Goal: Information Seeking & Learning: Learn about a topic

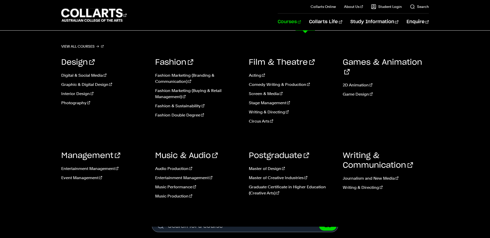
click at [301, 22] on link "Courses" at bounding box center [289, 22] width 23 height 17
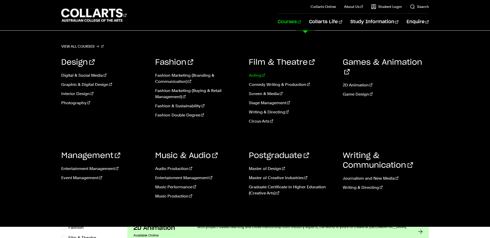
click at [256, 73] on link "Acting" at bounding box center [292, 76] width 86 height 6
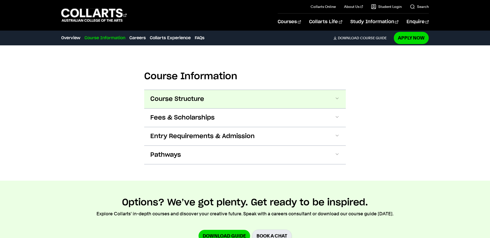
click at [192, 105] on button "Course Structure" at bounding box center [245, 99] width 202 height 18
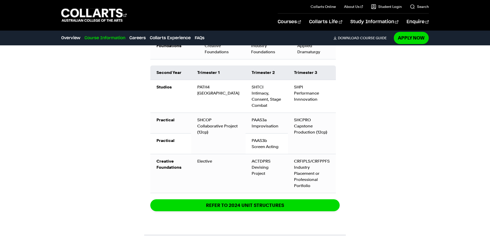
scroll to position [760, 0]
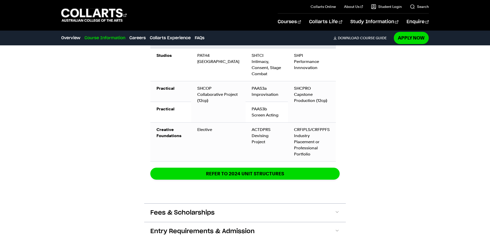
click at [304, 144] on div "CRFIPLS/CRFPPFS Industry Placement or Professional Portfolio" at bounding box center [312, 142] width 36 height 31
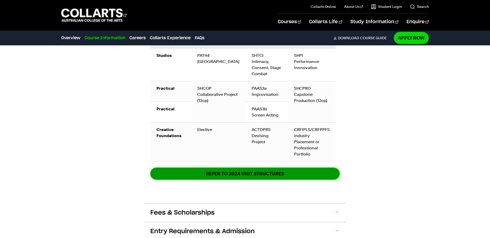
click at [272, 177] on link "REFER TO 2024 unit structures" at bounding box center [244, 174] width 189 height 12
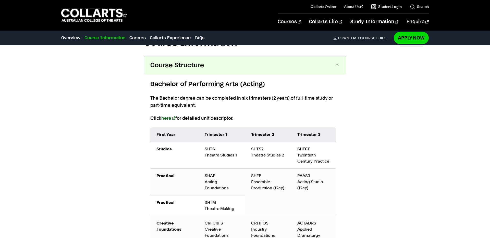
scroll to position [544, 0]
click at [170, 119] on link "here" at bounding box center [168, 118] width 14 height 5
